Goal: Book appointment/travel/reservation

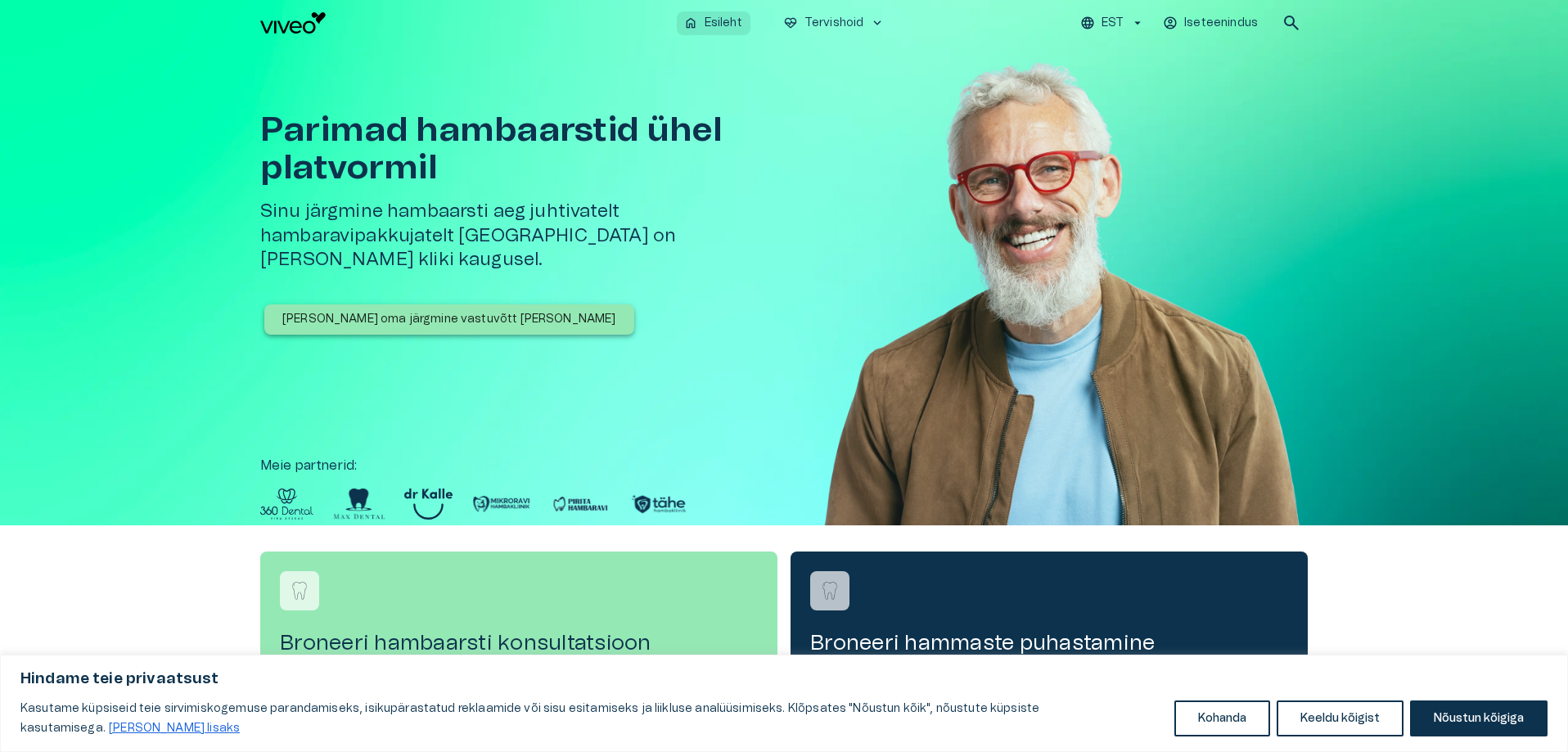
click at [712, 20] on p "Esileht" at bounding box center [723, 23] width 37 height 17
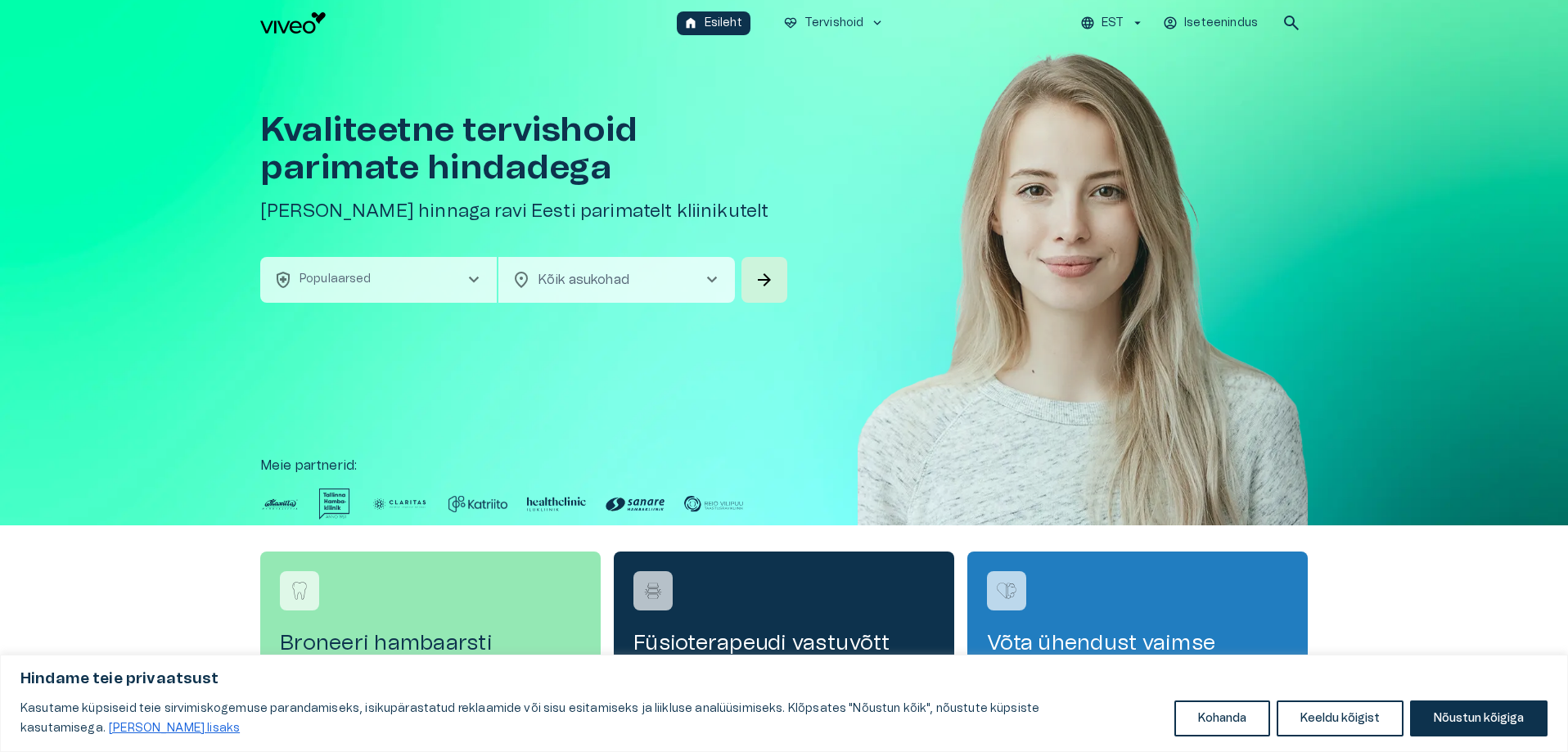
click at [711, 279] on span "chevron_right" at bounding box center [712, 280] width 20 height 20
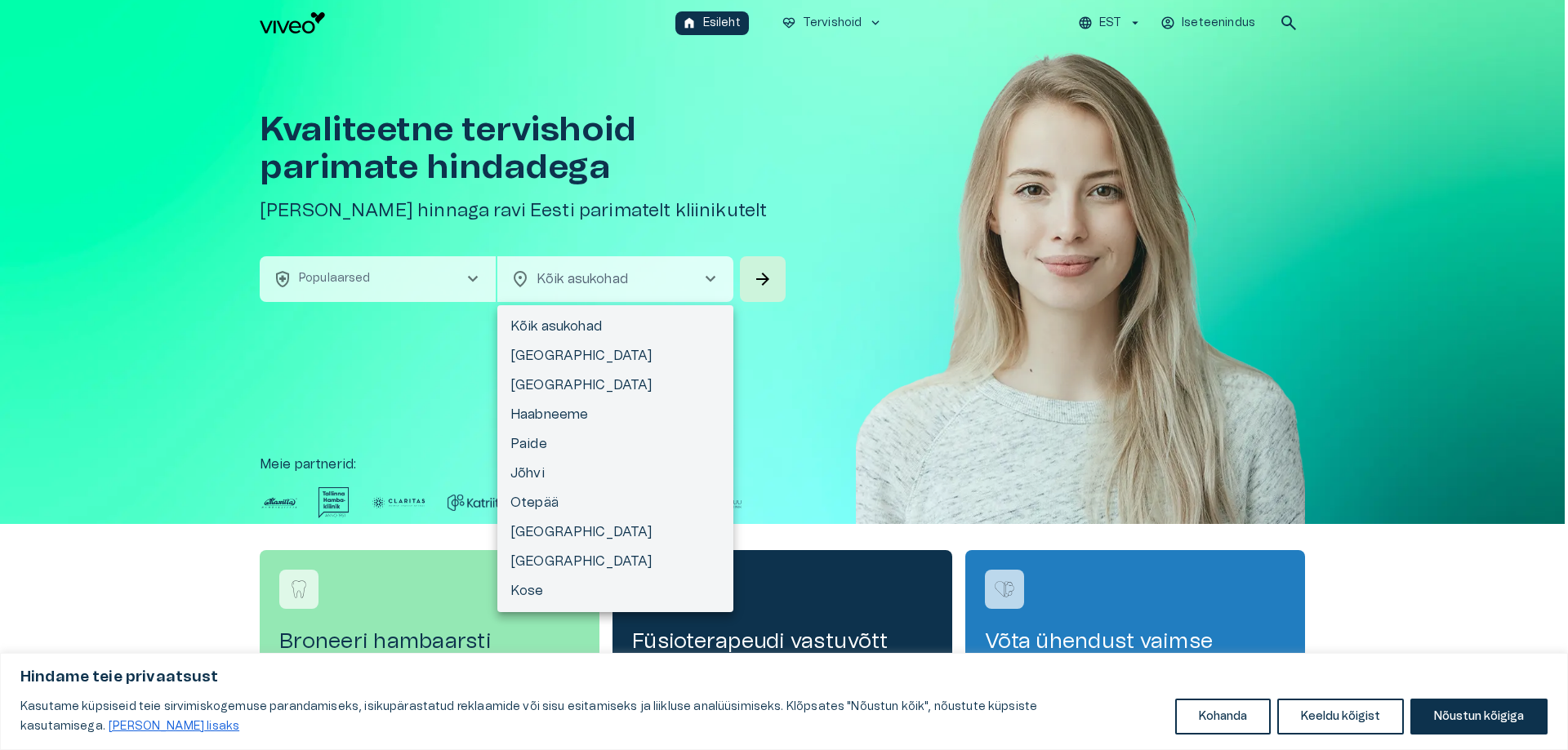
click at [538, 387] on li "[GEOGRAPHIC_DATA]" at bounding box center [616, 385] width 236 height 30
type input "**********"
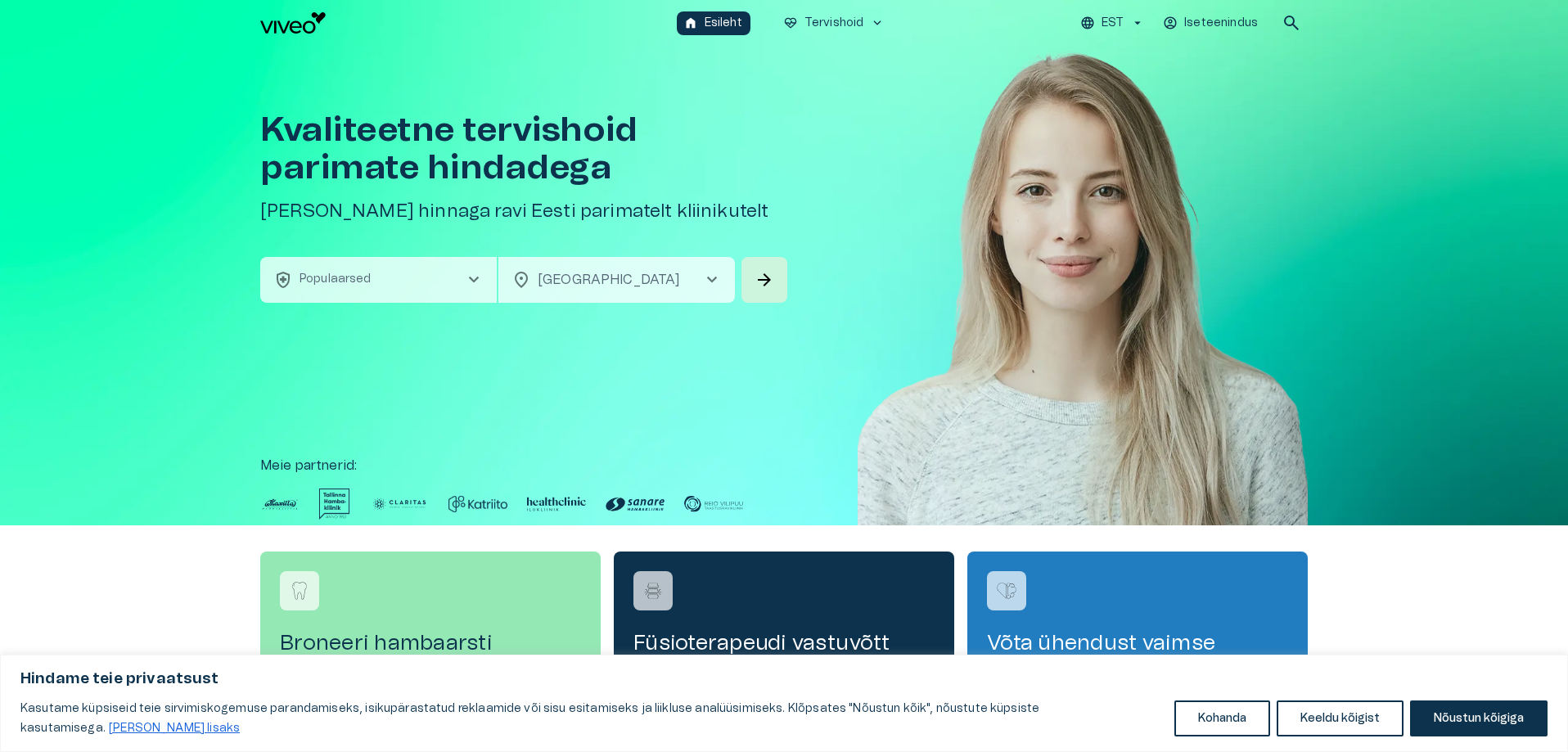
click at [476, 275] on span "chevron_right" at bounding box center [473, 280] width 20 height 20
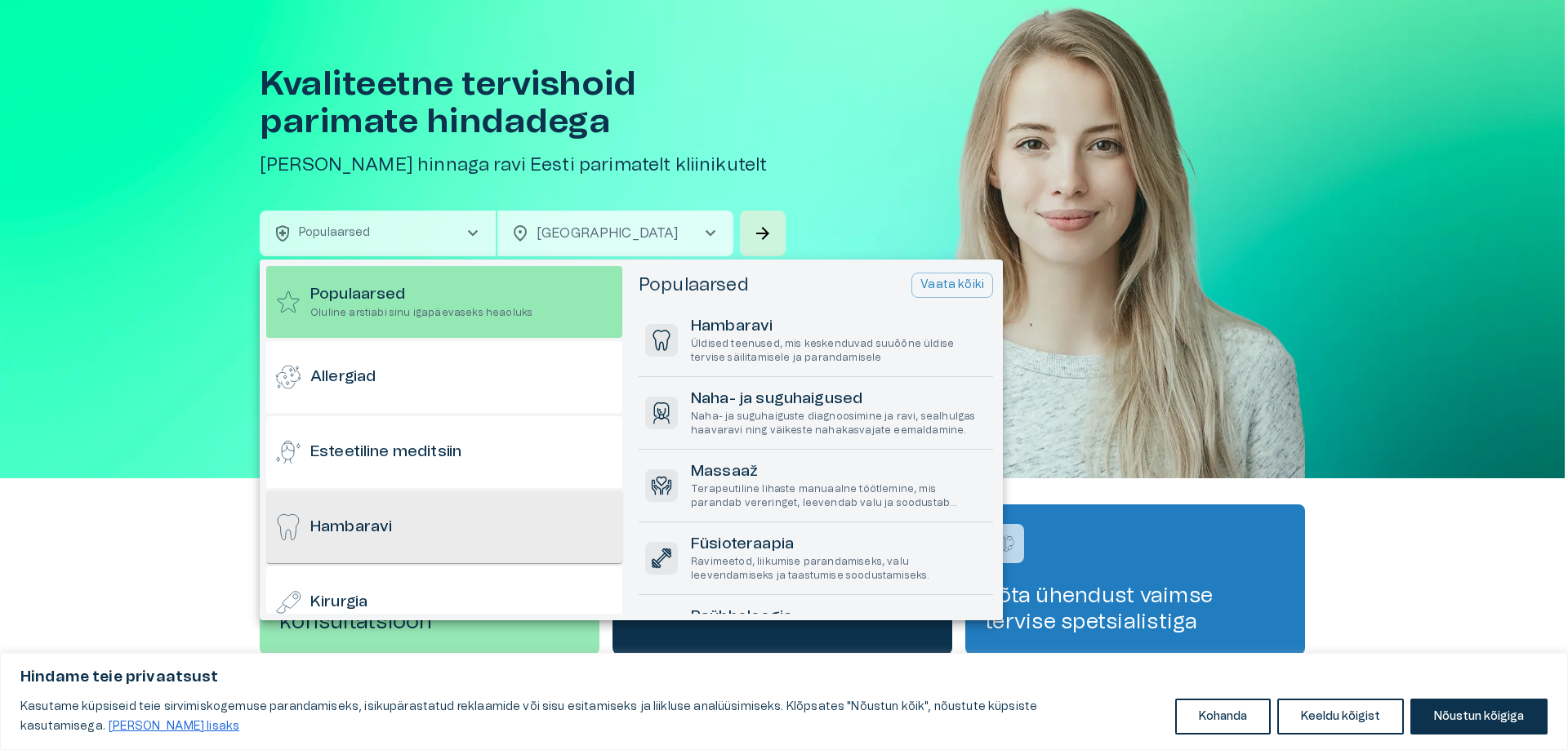
click at [395, 524] on div "Hambaravi" at bounding box center [444, 527] width 356 height 72
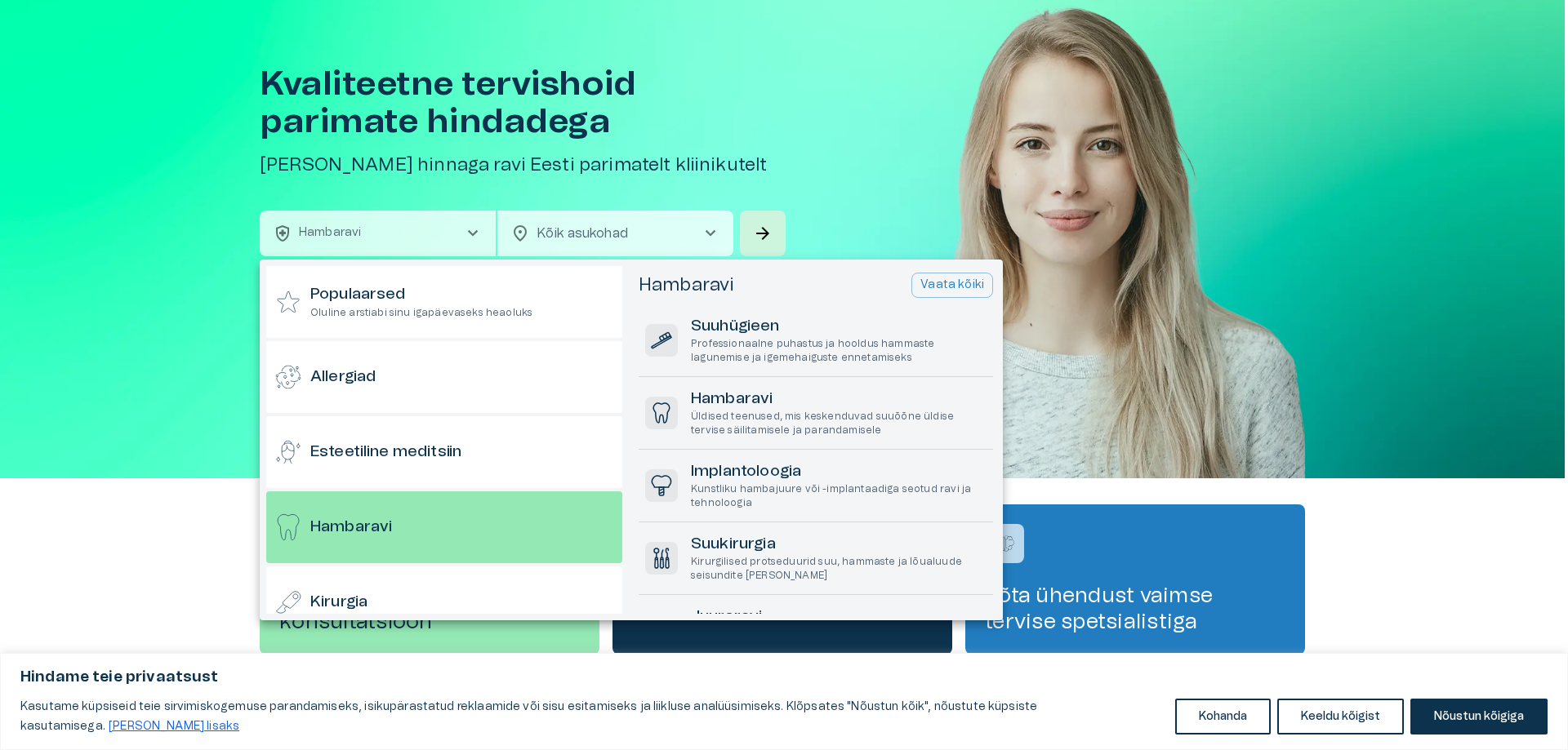
click at [711, 231] on div at bounding box center [784, 375] width 1568 height 750
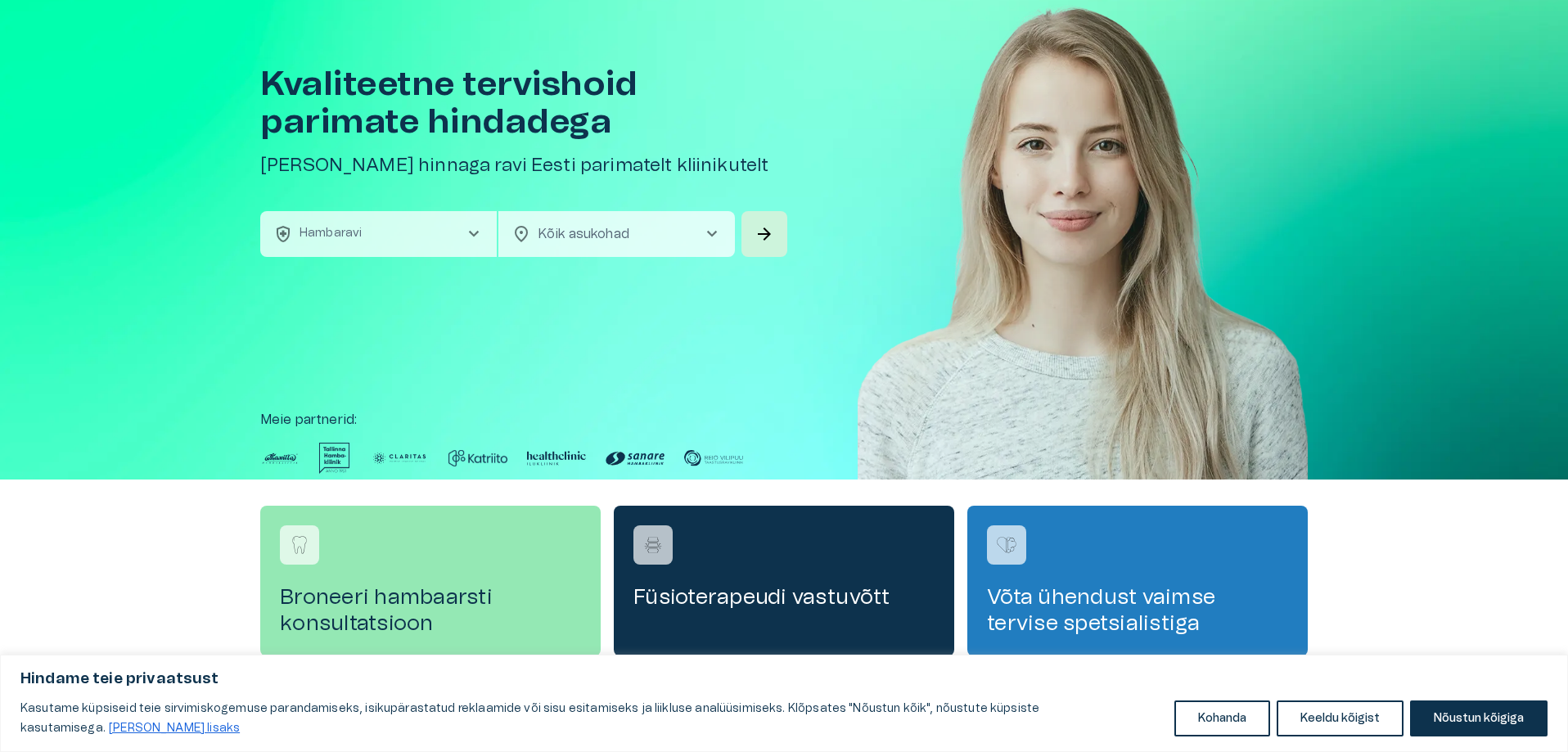
click at [712, 232] on span "chevron_right" at bounding box center [712, 234] width 20 height 20
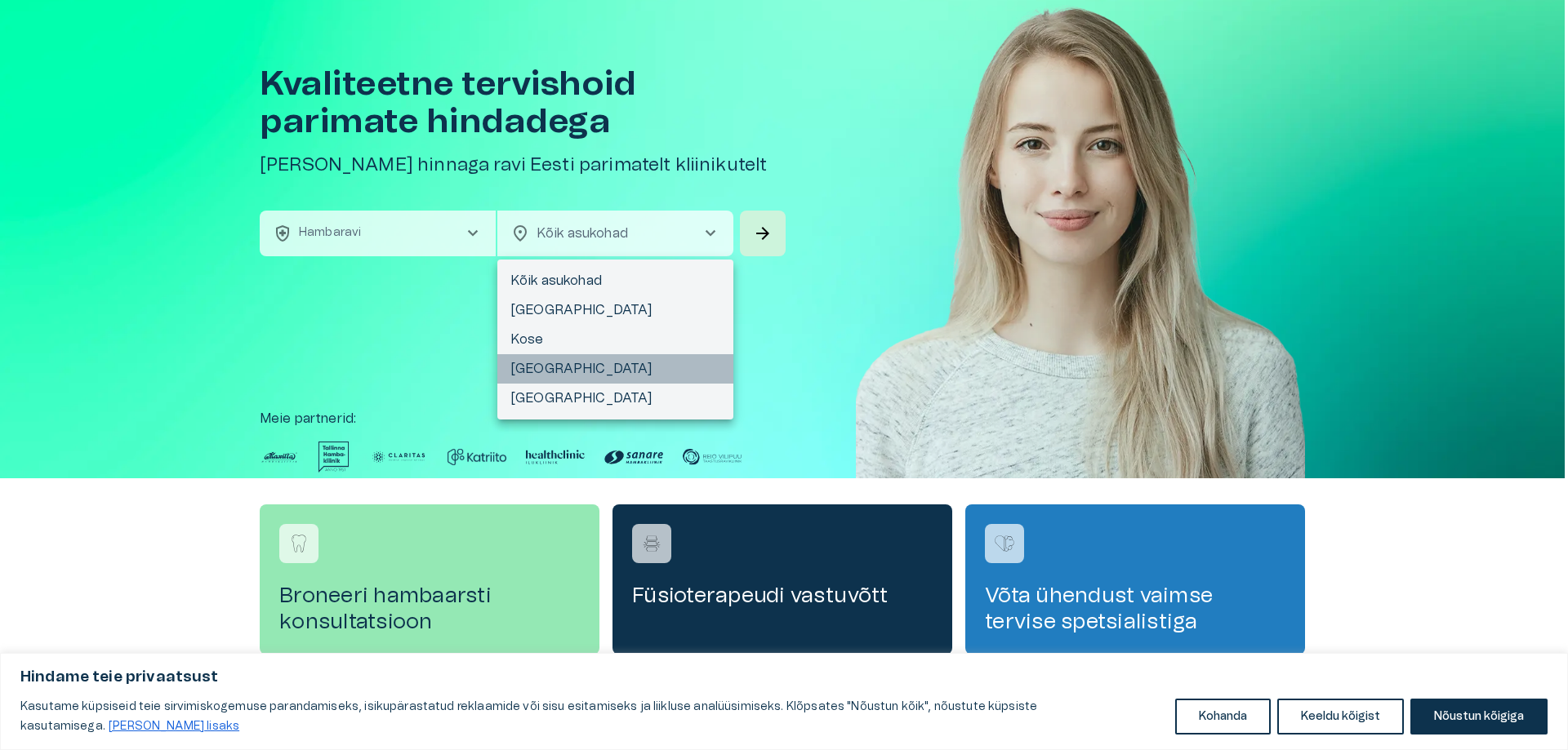
click at [532, 368] on li "[GEOGRAPHIC_DATA]" at bounding box center [616, 369] width 236 height 30
type input "**********"
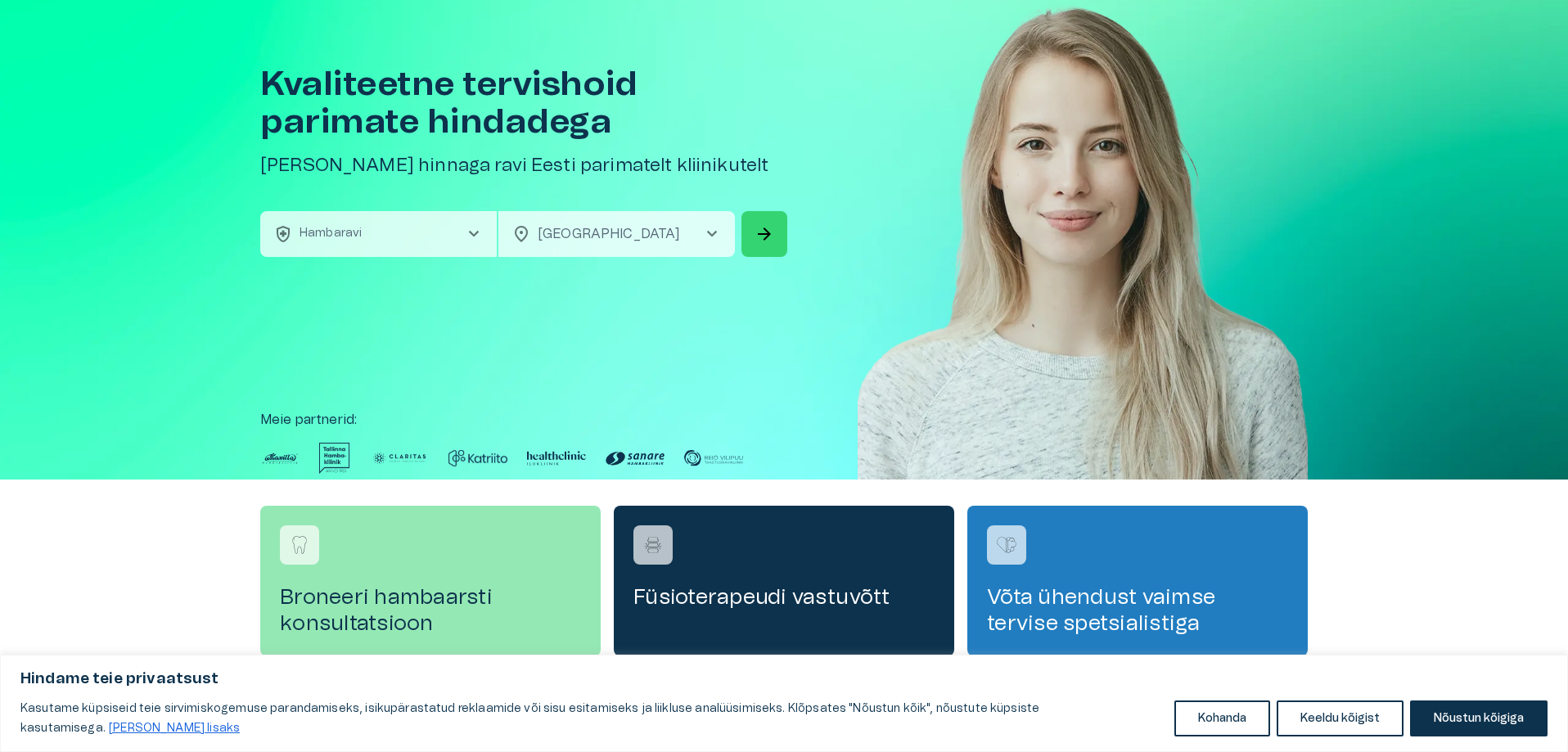
click at [764, 233] on span "arrow_forward" at bounding box center [764, 234] width 20 height 20
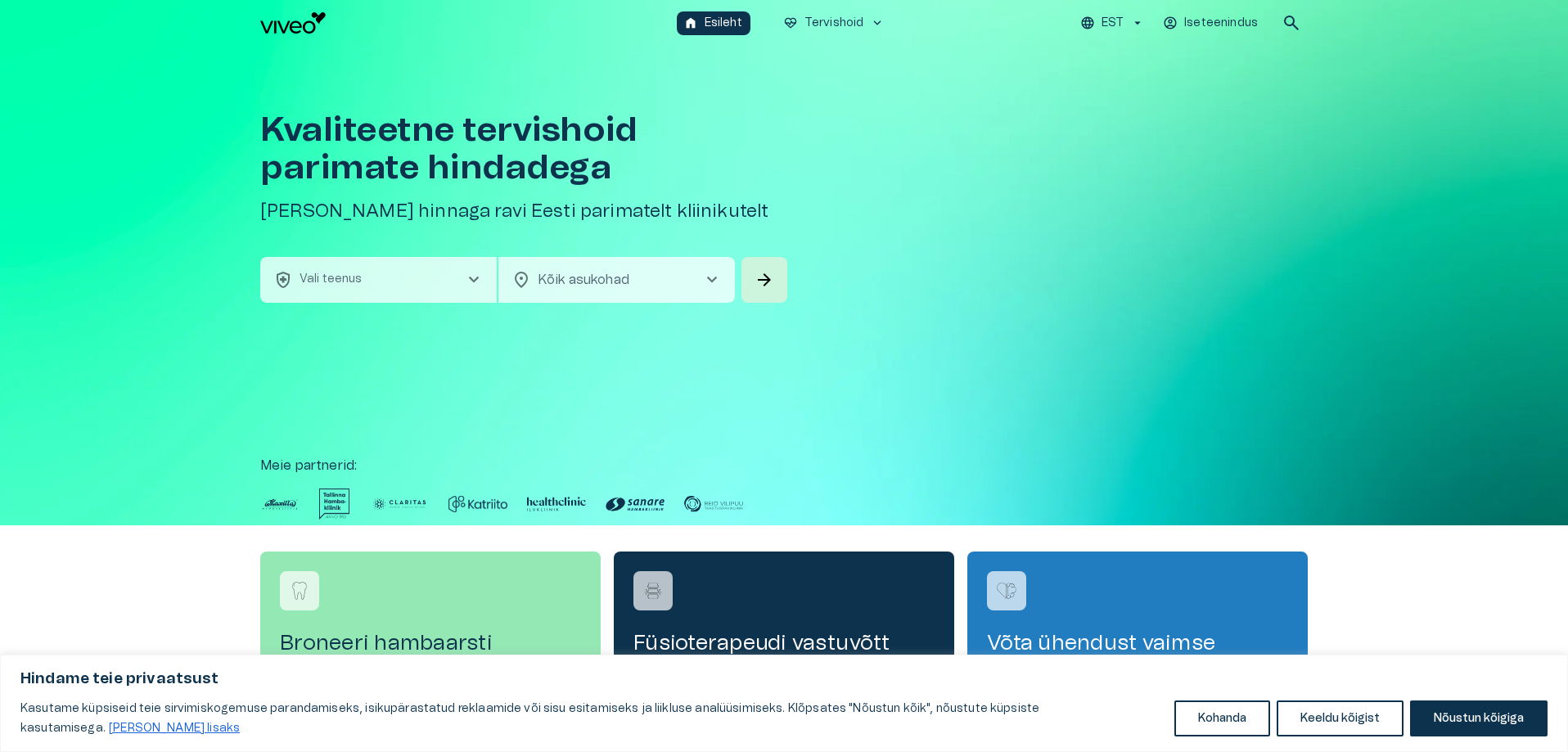
scroll to position [46, 0]
